Goal: Navigation & Orientation: Find specific page/section

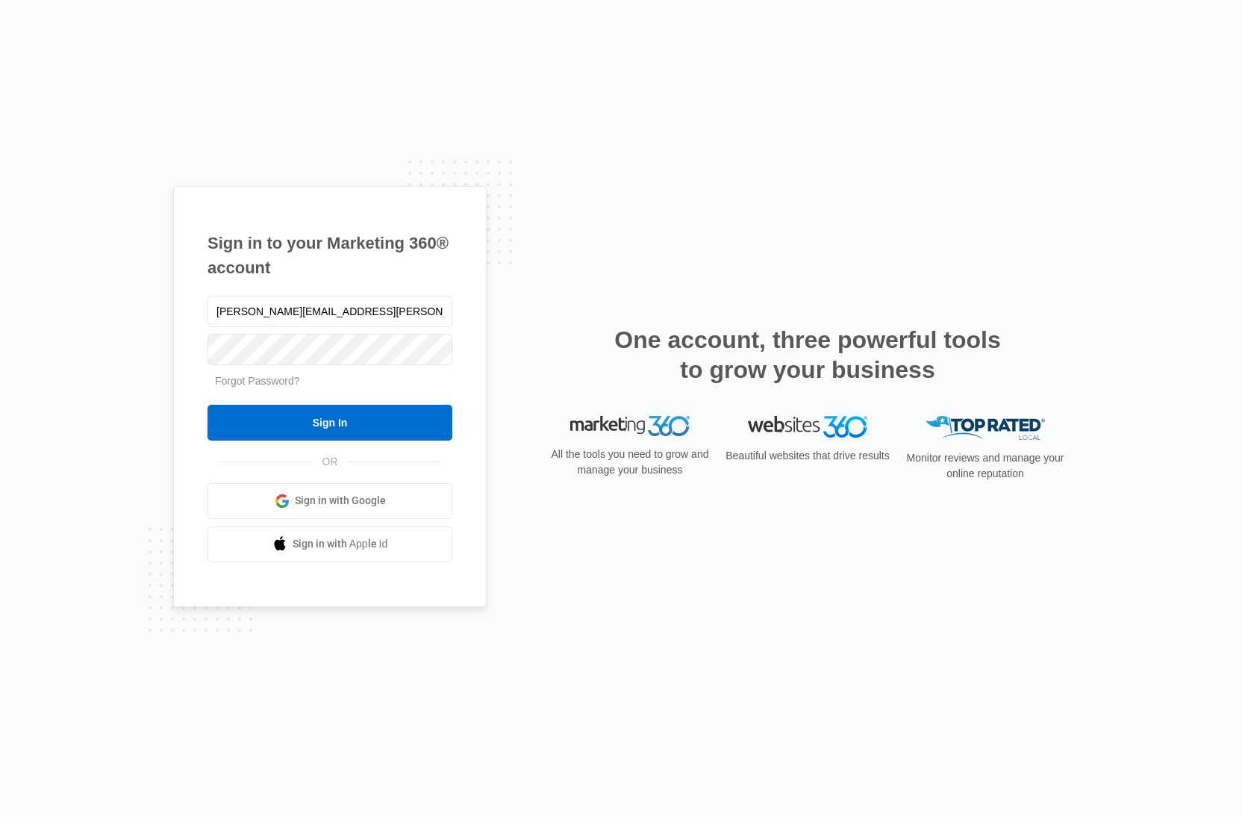
type input "[PERSON_NAME][EMAIL_ADDRESS][PERSON_NAME][DOMAIN_NAME]"
click at [208, 405] on input "Sign In" at bounding box center [330, 423] width 245 height 36
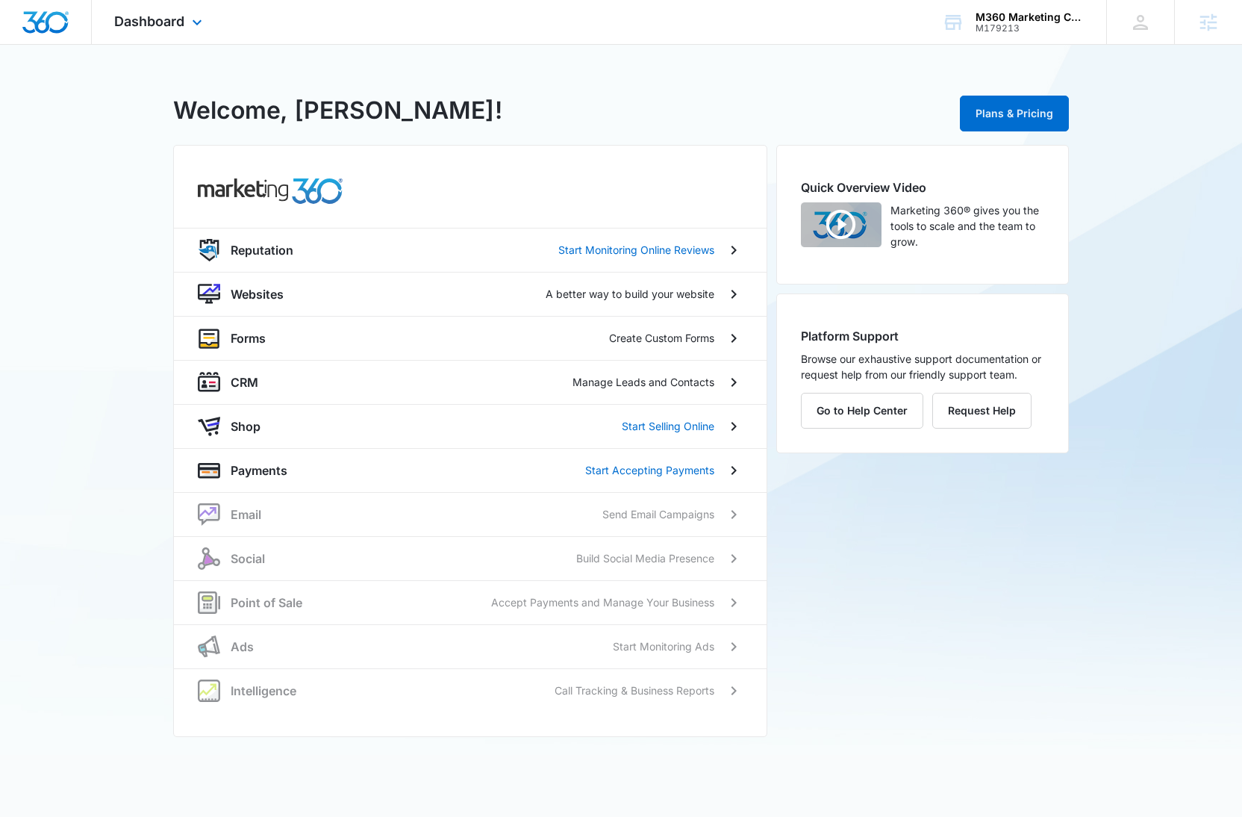
click at [193, 33] on div "Dashboard Apps Reputation Websites Forms CRM Email Social Shop Payments POS Ads…" at bounding box center [160, 22] width 137 height 44
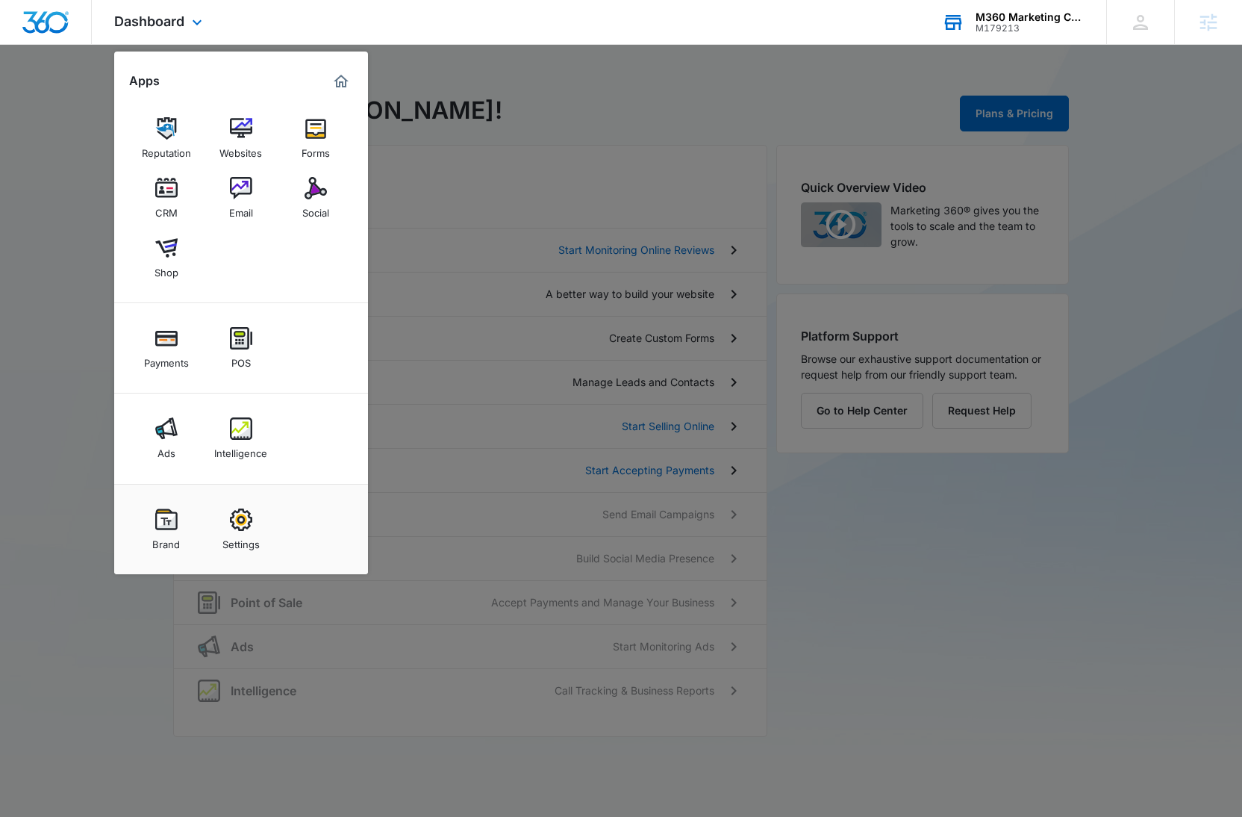
click at [1066, 9] on div "M360 Marketing Collateral - Migrated Catch All M179213 Your Accounts View All" at bounding box center [1013, 22] width 187 height 44
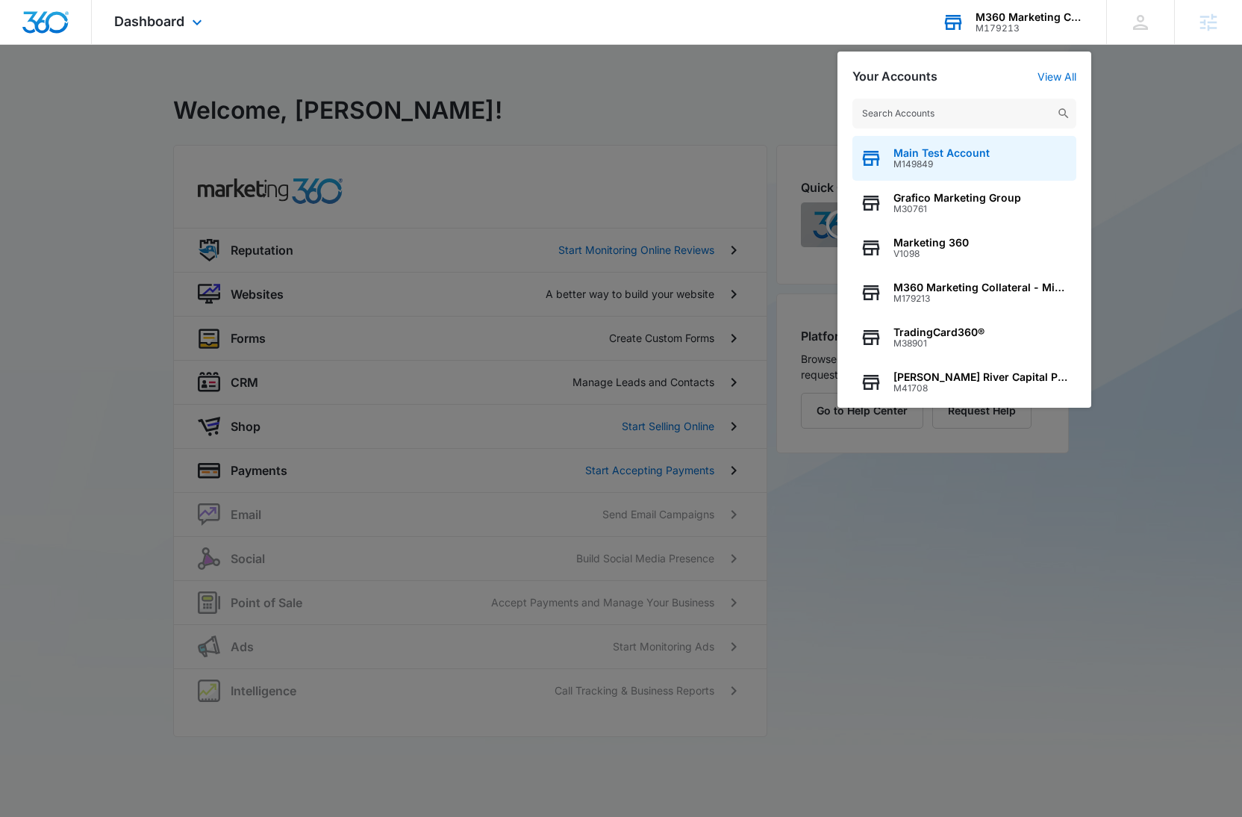
click at [1000, 162] on div "Main Test Account M149849" at bounding box center [965, 158] width 224 height 45
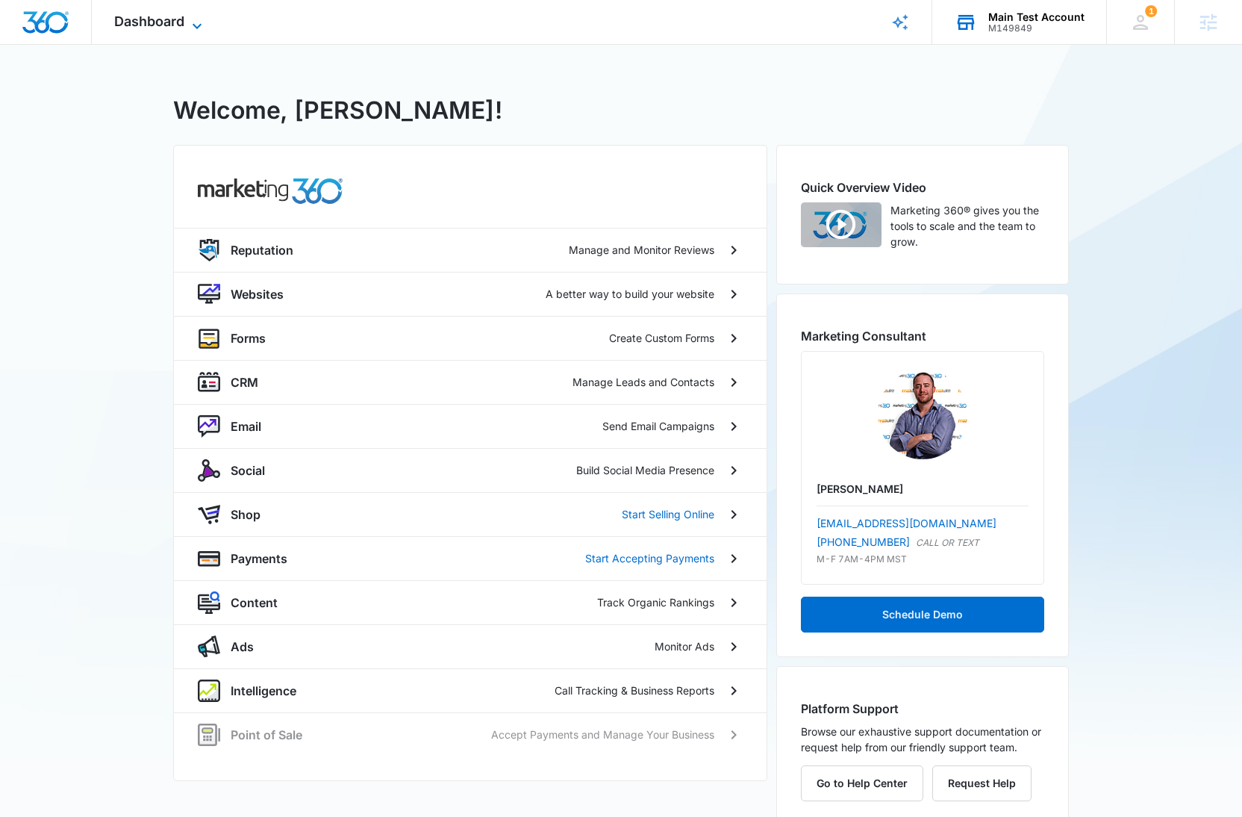
click at [180, 23] on span "Dashboard" at bounding box center [149, 21] width 70 height 16
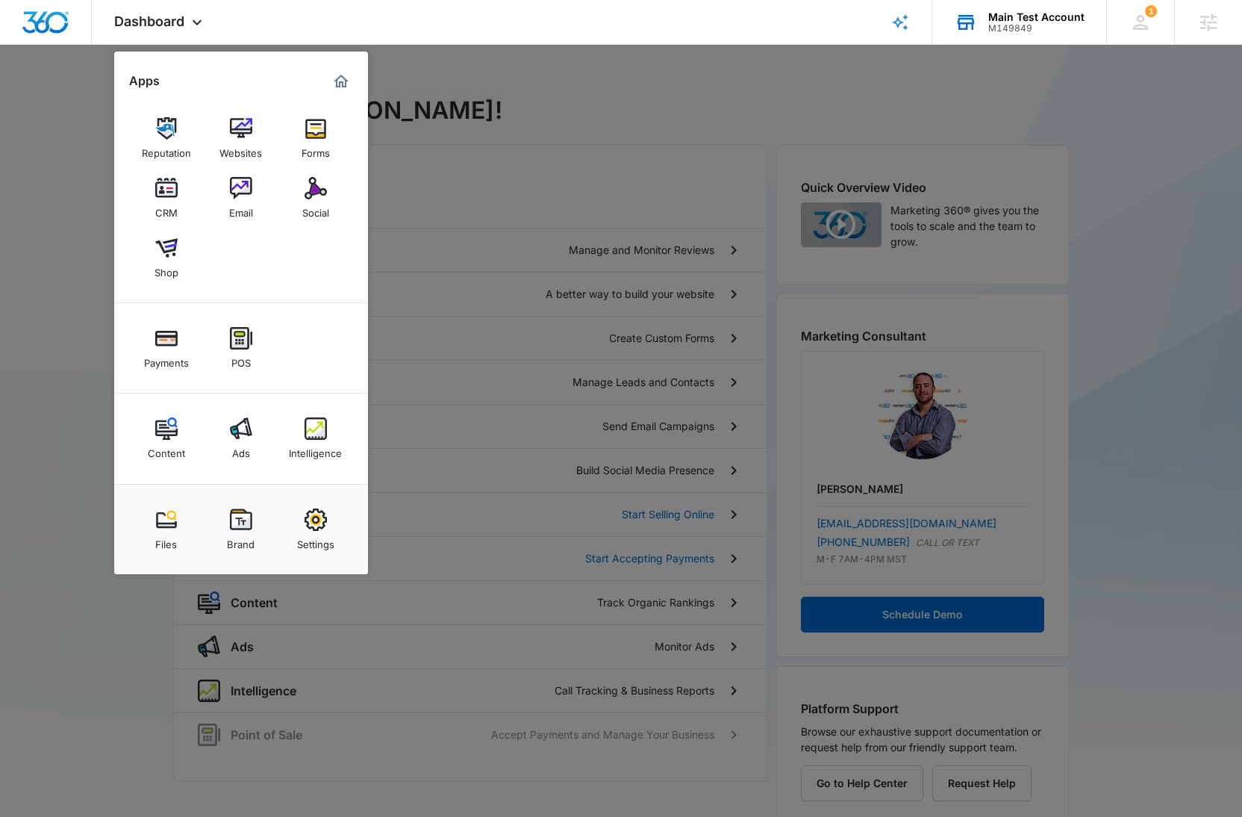
click at [488, 76] on div at bounding box center [621, 408] width 1242 height 817
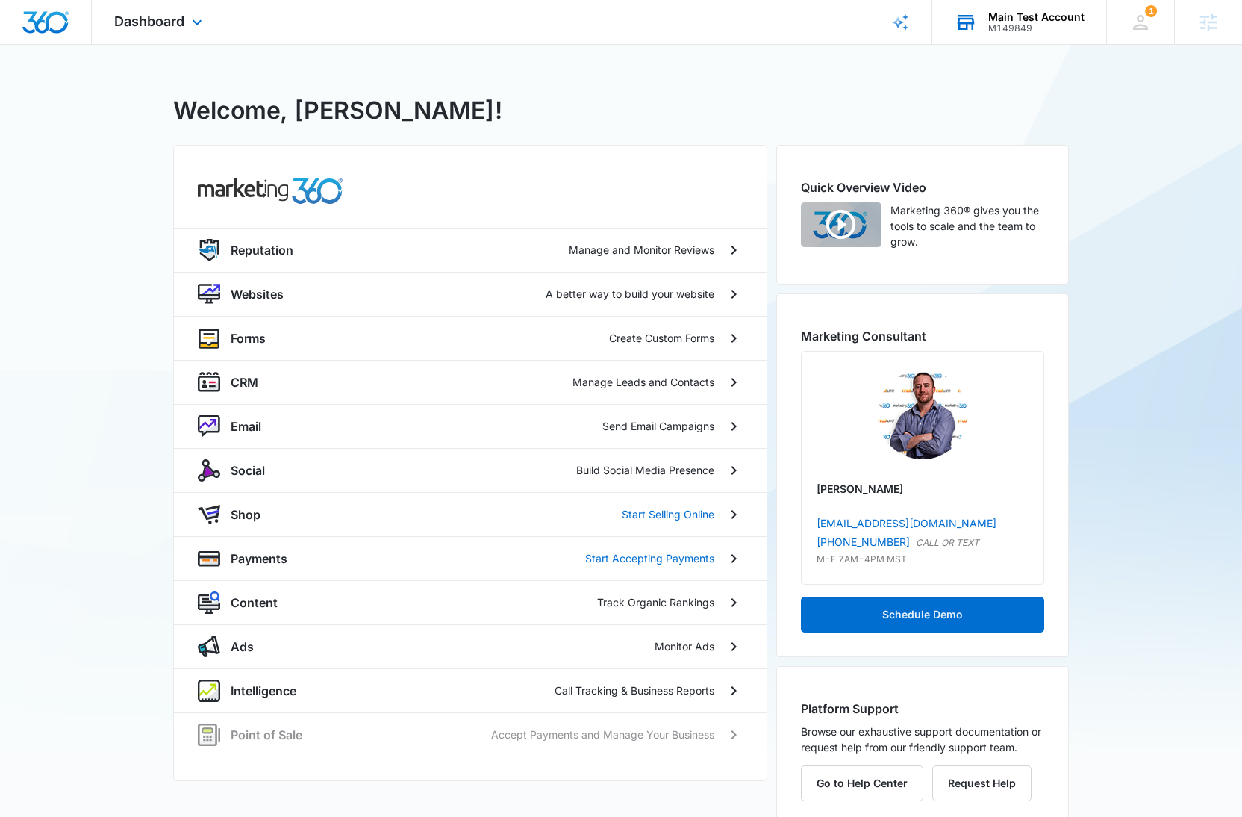
click at [903, 21] on rect "Brand Profile Wizard" at bounding box center [900, 22] width 18 height 18
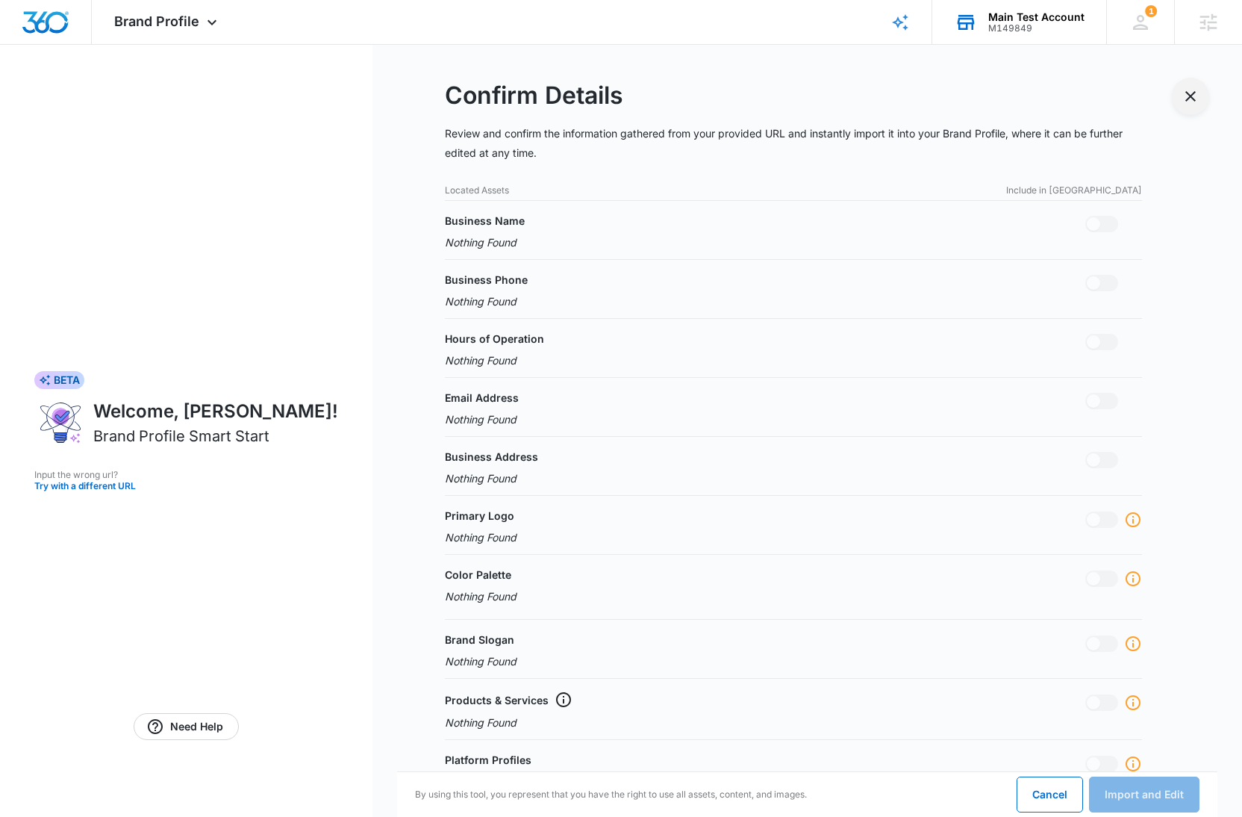
click at [1192, 102] on icon "Exit Smart Start Wizard" at bounding box center [1191, 96] width 18 height 18
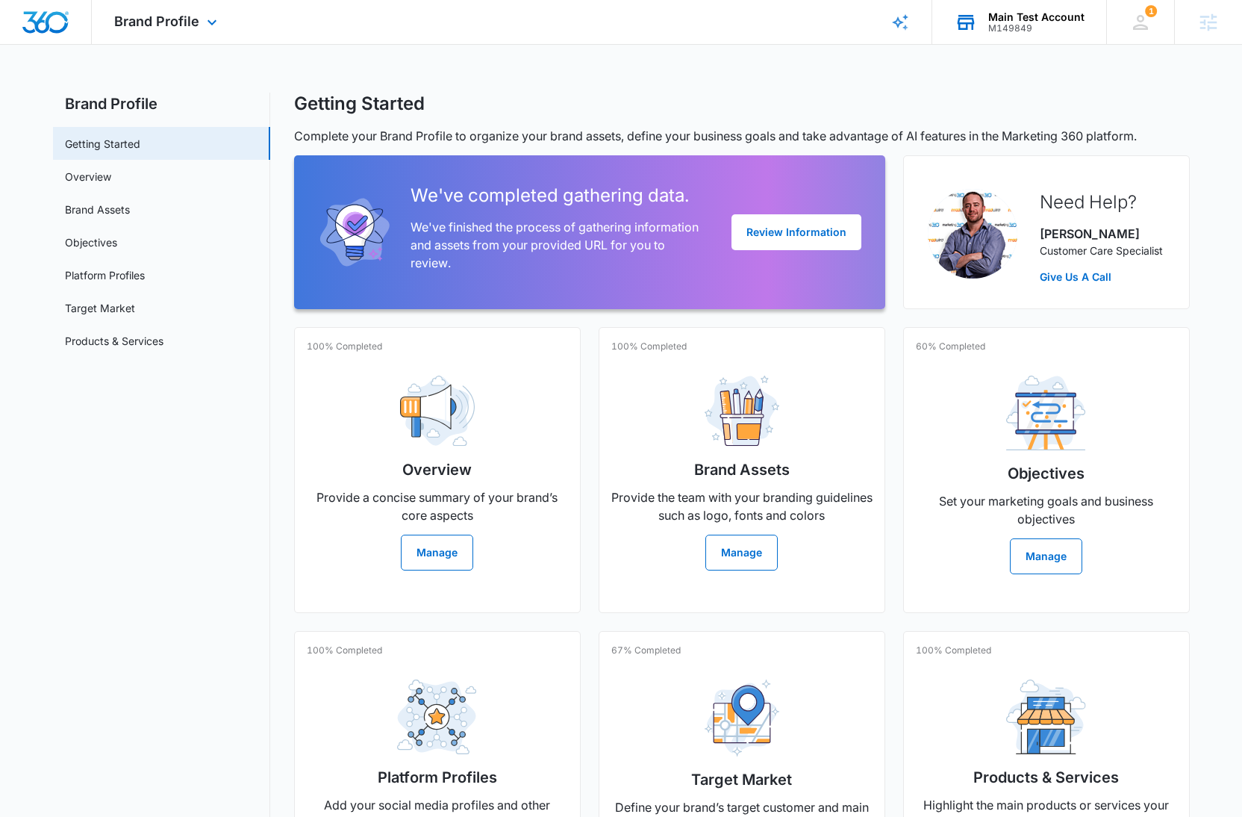
click at [54, 25] on img "Dashboard" at bounding box center [46, 22] width 48 height 22
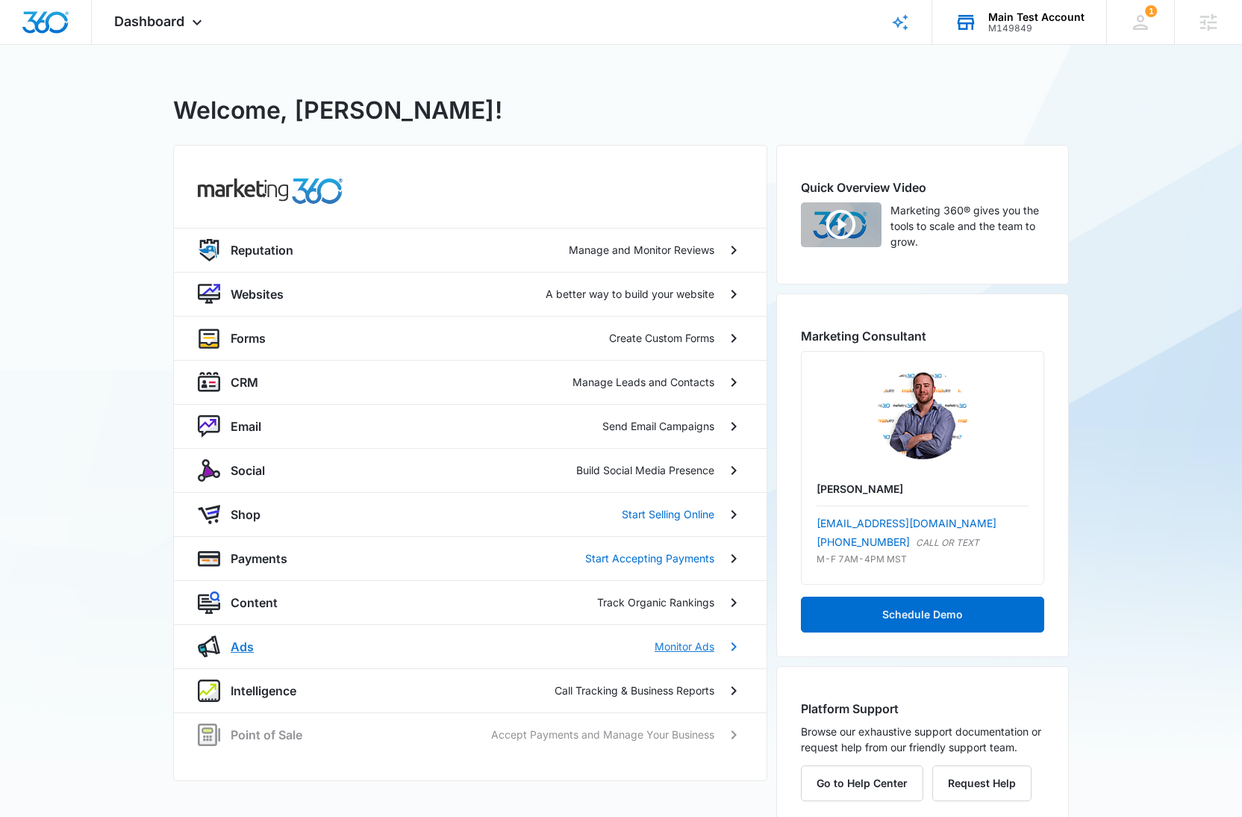
click at [314, 648] on div "Ads Monitor Ads" at bounding box center [473, 647] width 484 height 18
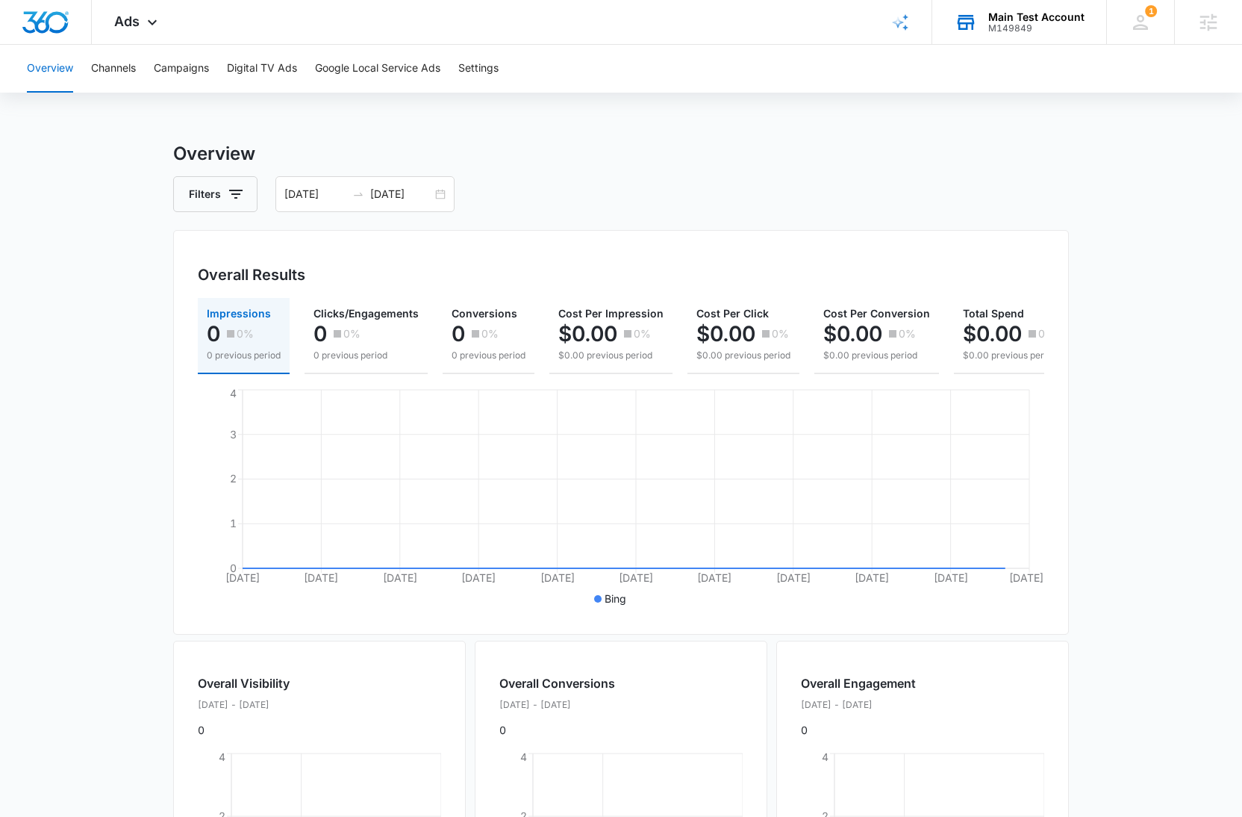
click at [51, 67] on button "Overview" at bounding box center [50, 69] width 46 height 48
click at [128, 17] on span "Ads" at bounding box center [126, 21] width 25 height 16
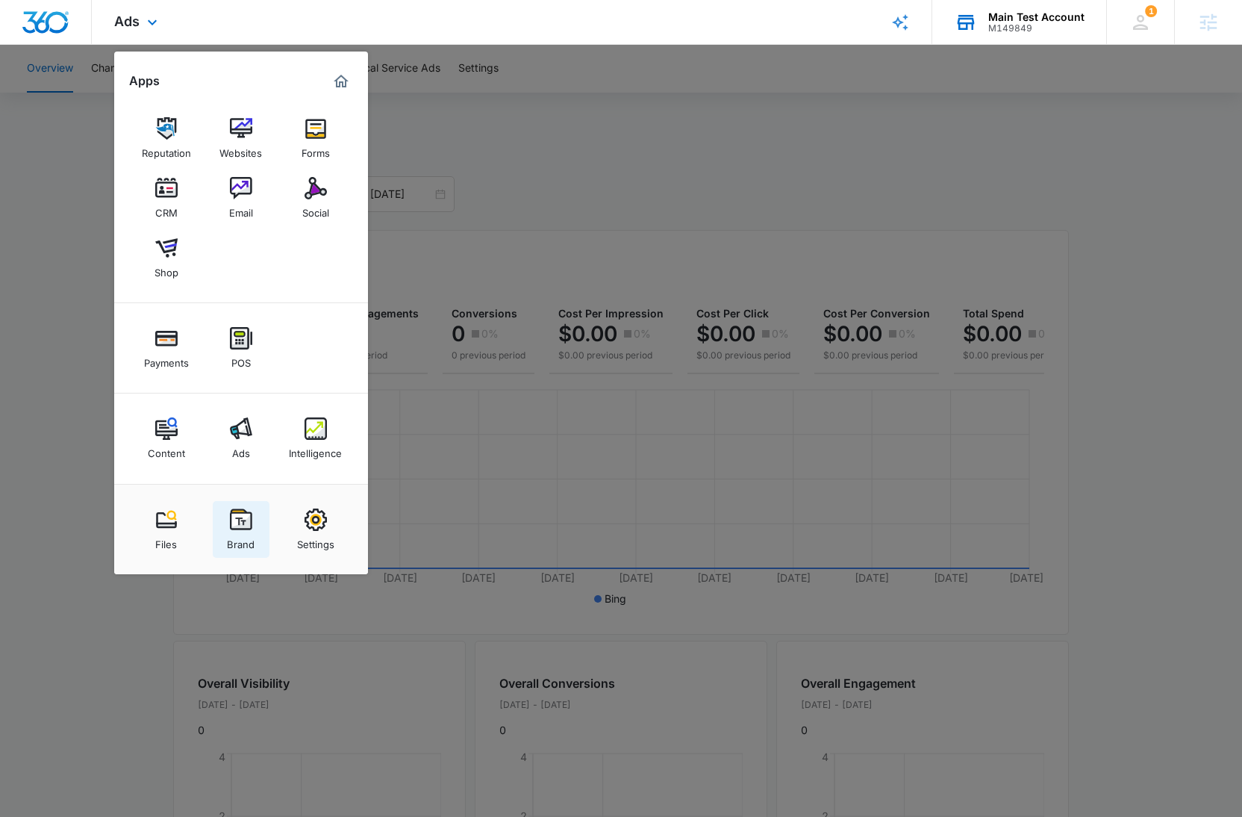
click at [233, 526] on img at bounding box center [241, 519] width 22 height 22
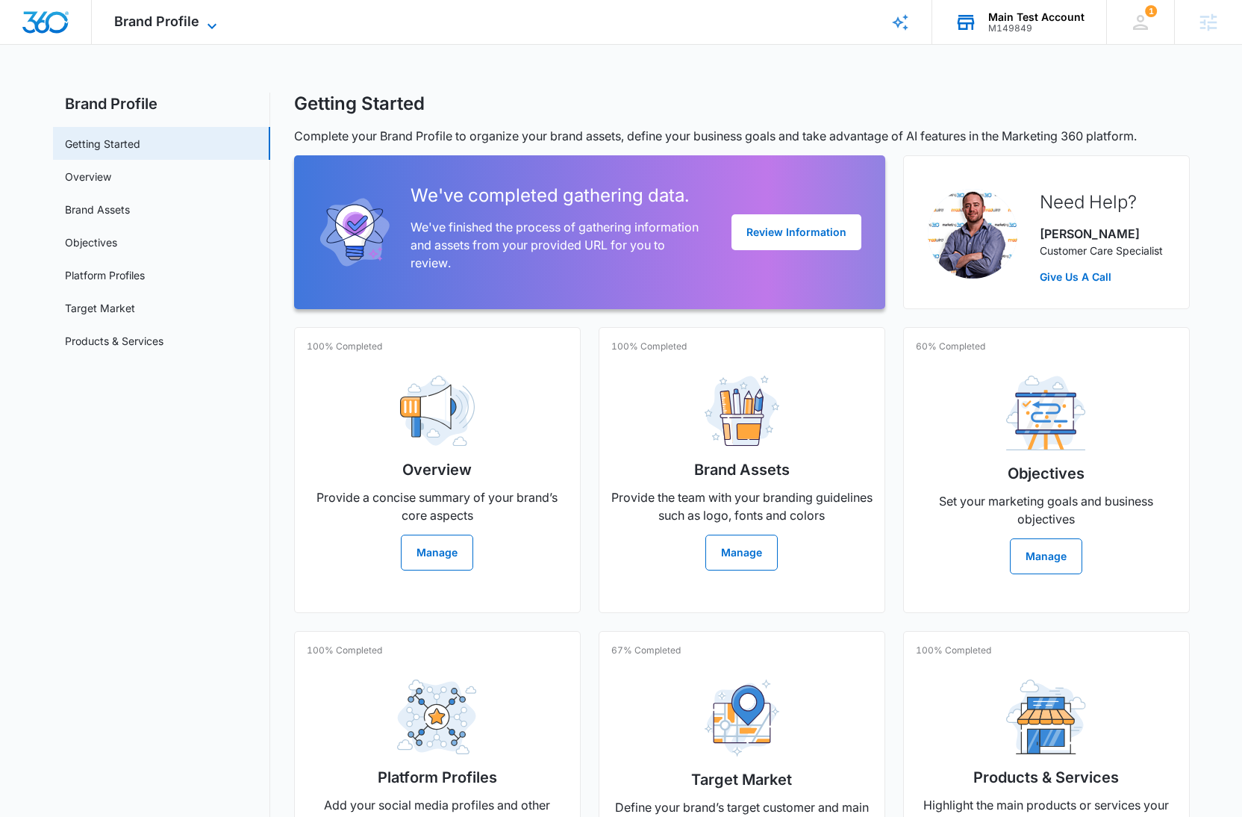
click at [138, 28] on span "Brand Profile" at bounding box center [156, 21] width 85 height 16
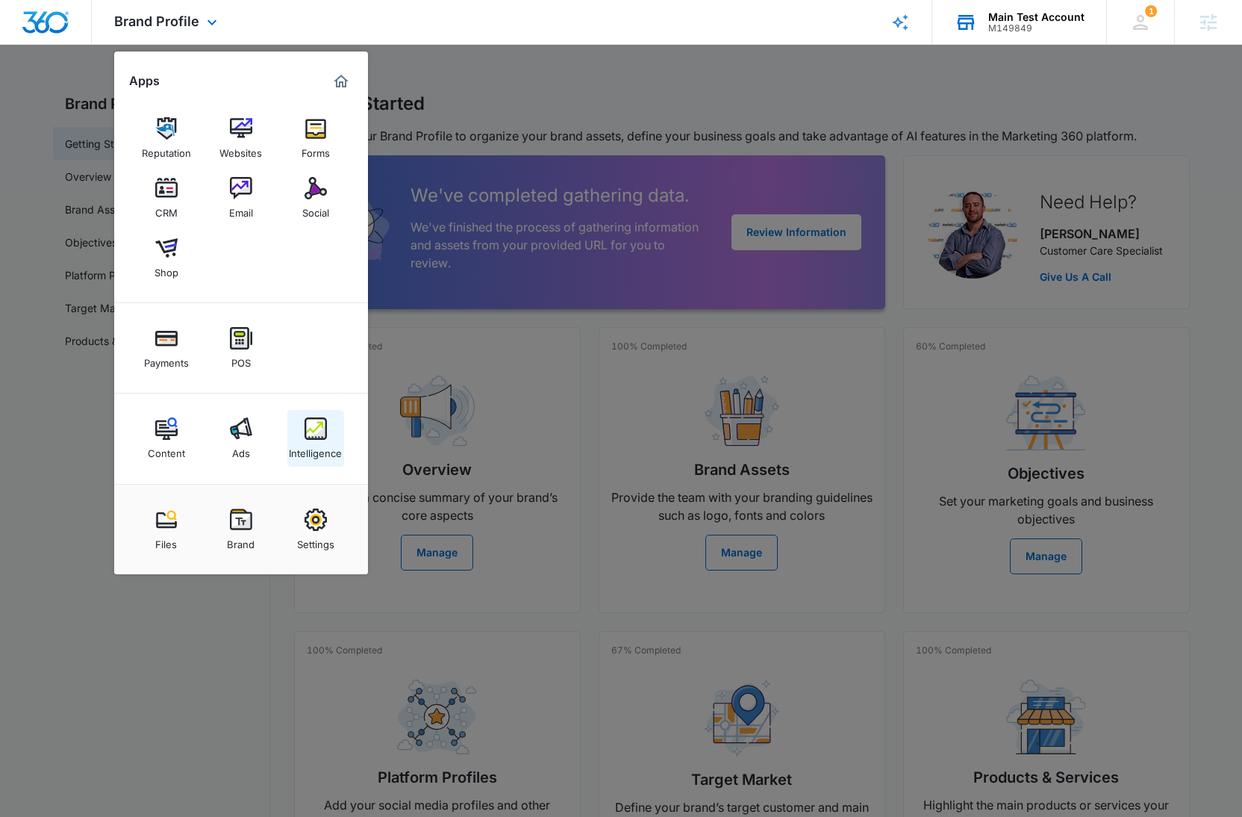
click at [317, 418] on img at bounding box center [316, 428] width 22 height 22
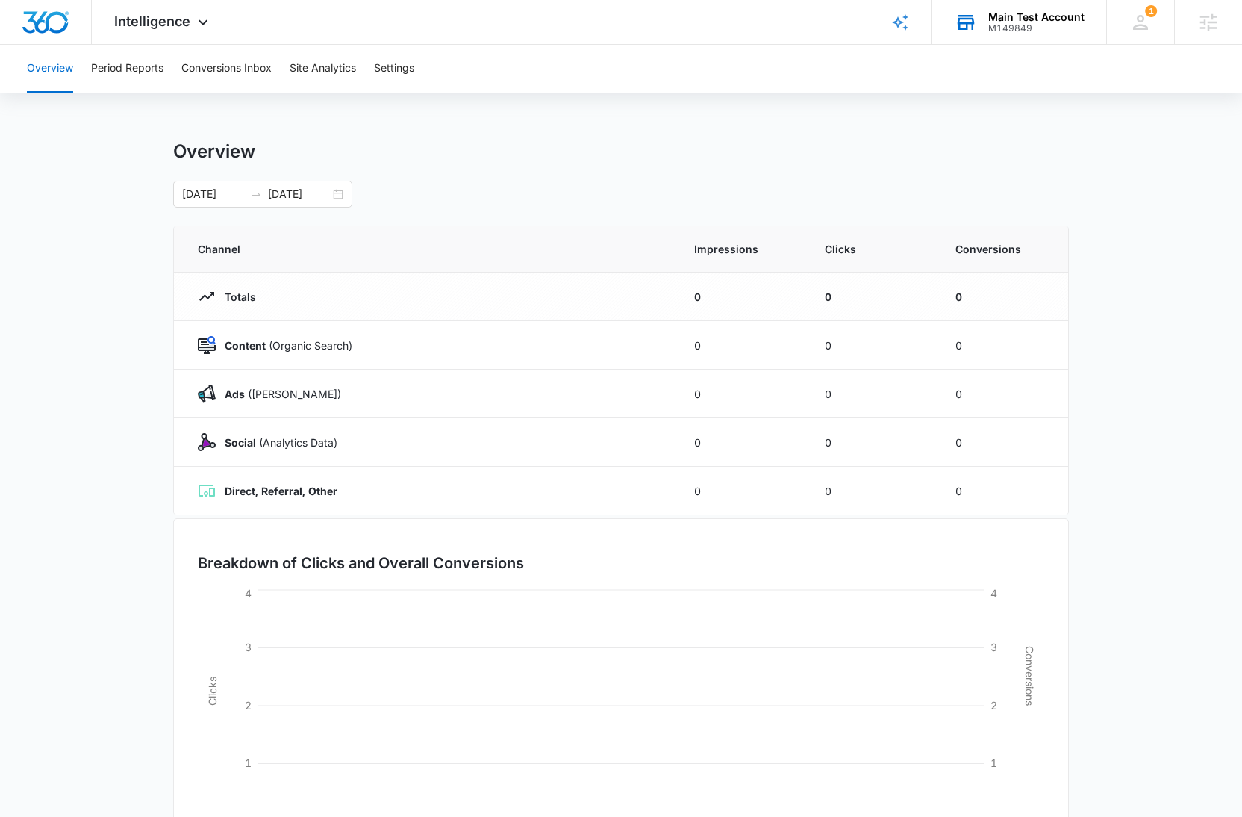
click at [1050, 16] on div "Main Test Account" at bounding box center [1037, 17] width 96 height 12
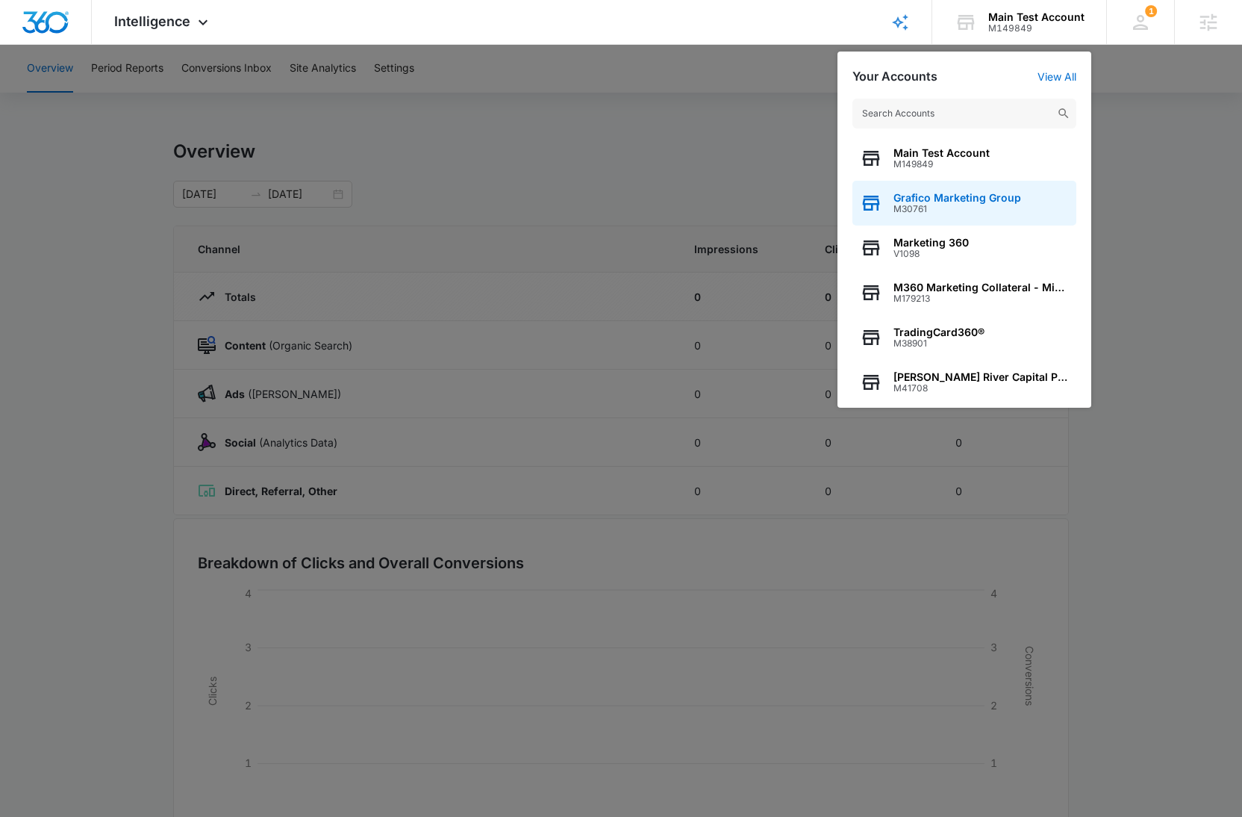
click at [1045, 196] on div "Grafico Marketing Group M30761" at bounding box center [965, 203] width 224 height 45
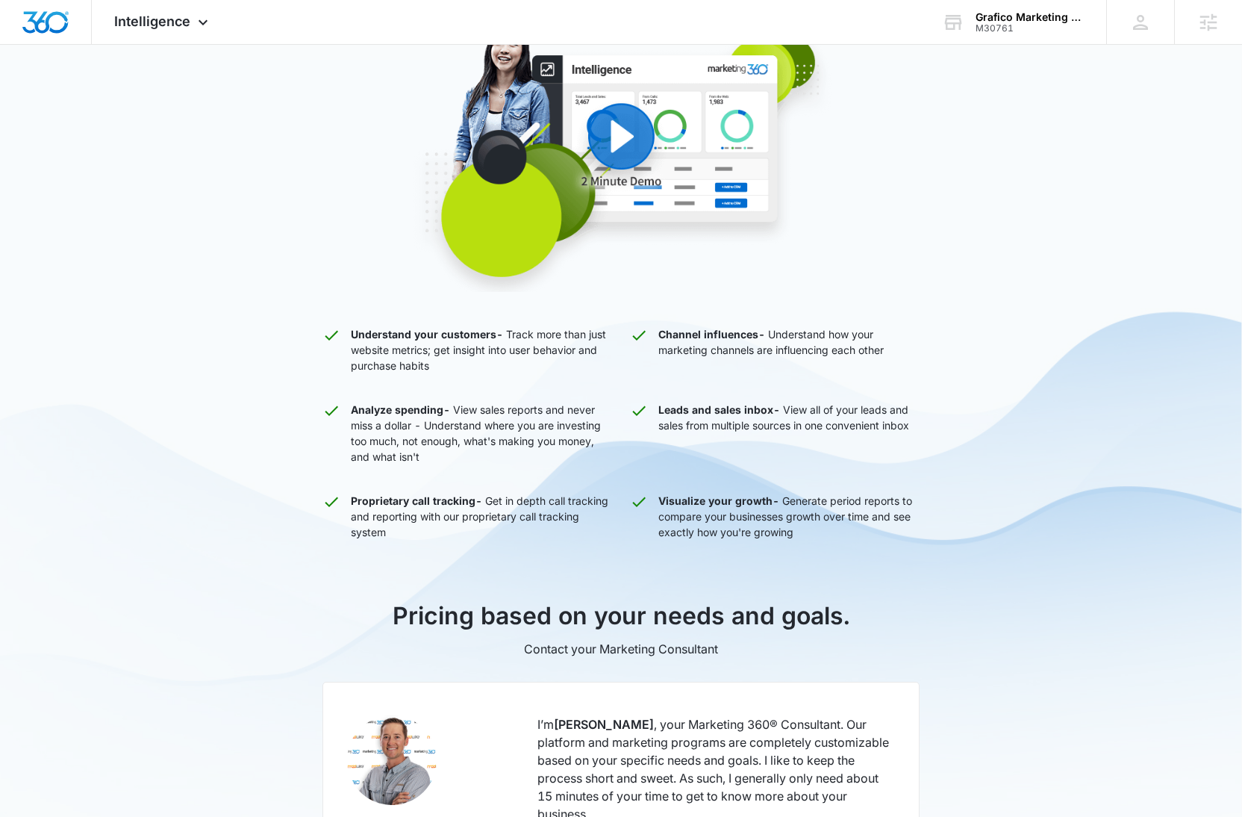
scroll to position [273, 0]
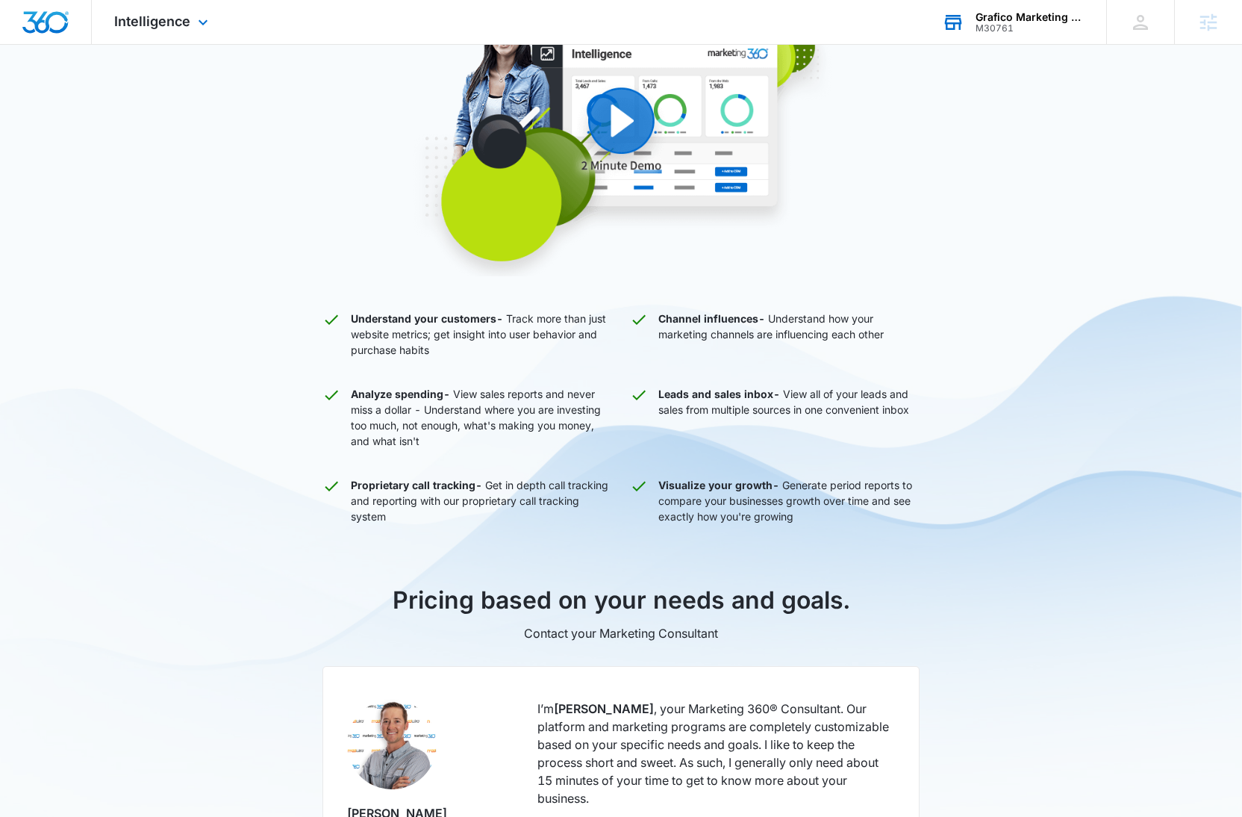
click at [1013, 16] on div "Grafico Marketing Group" at bounding box center [1030, 17] width 109 height 12
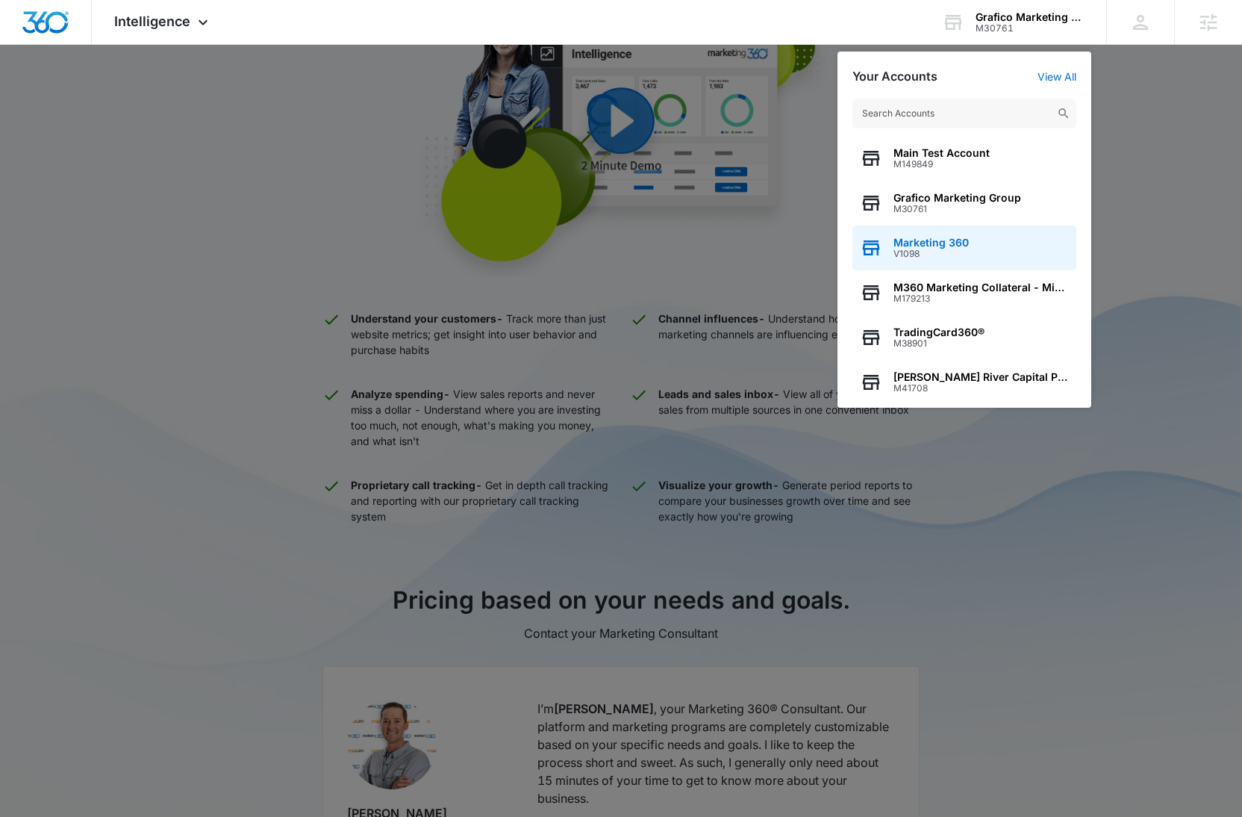
click at [978, 233] on div "Marketing 360 V1098" at bounding box center [965, 247] width 224 height 45
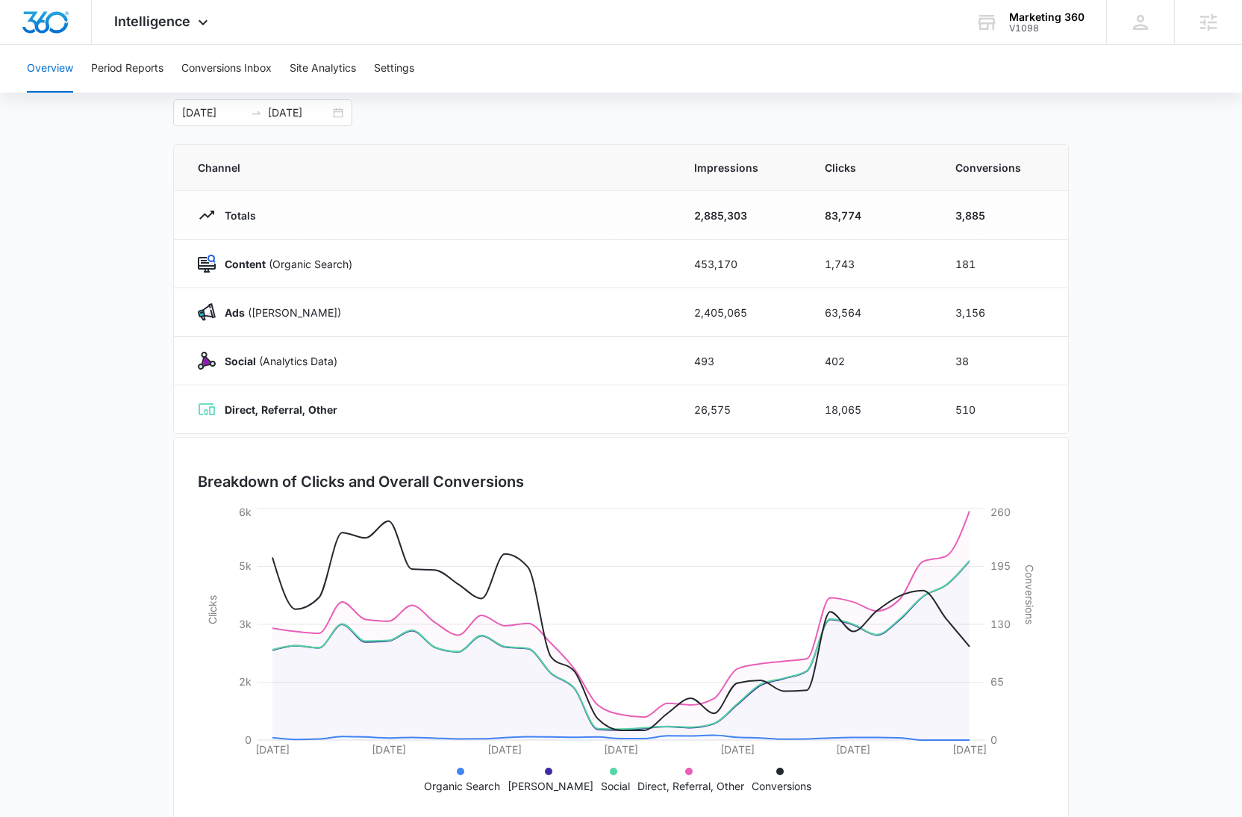
scroll to position [108, 0]
